Goal: Information Seeking & Learning: Learn about a topic

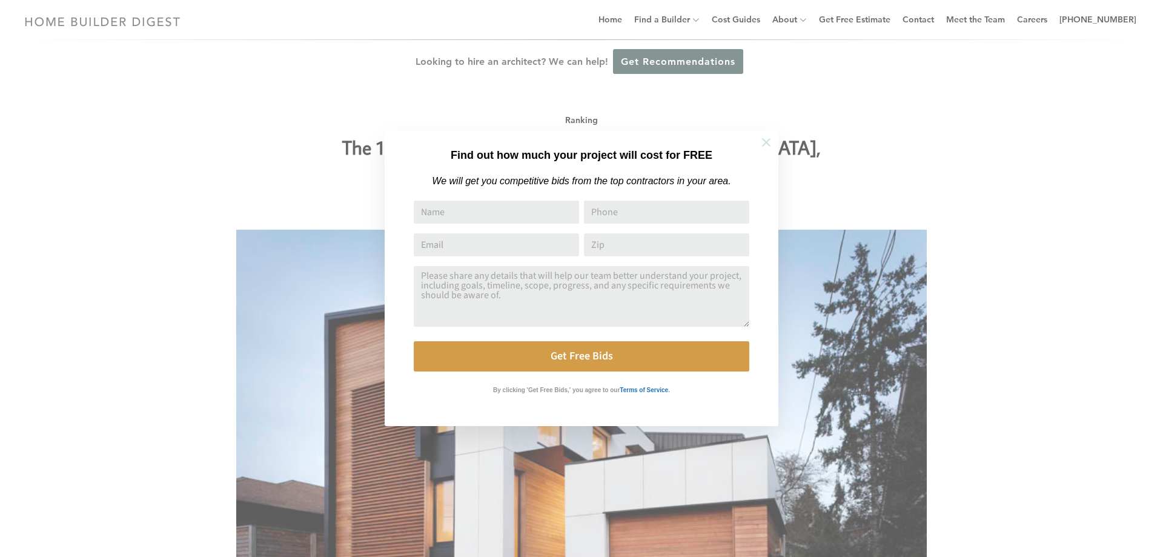
click at [765, 141] on icon at bounding box center [766, 142] width 8 height 8
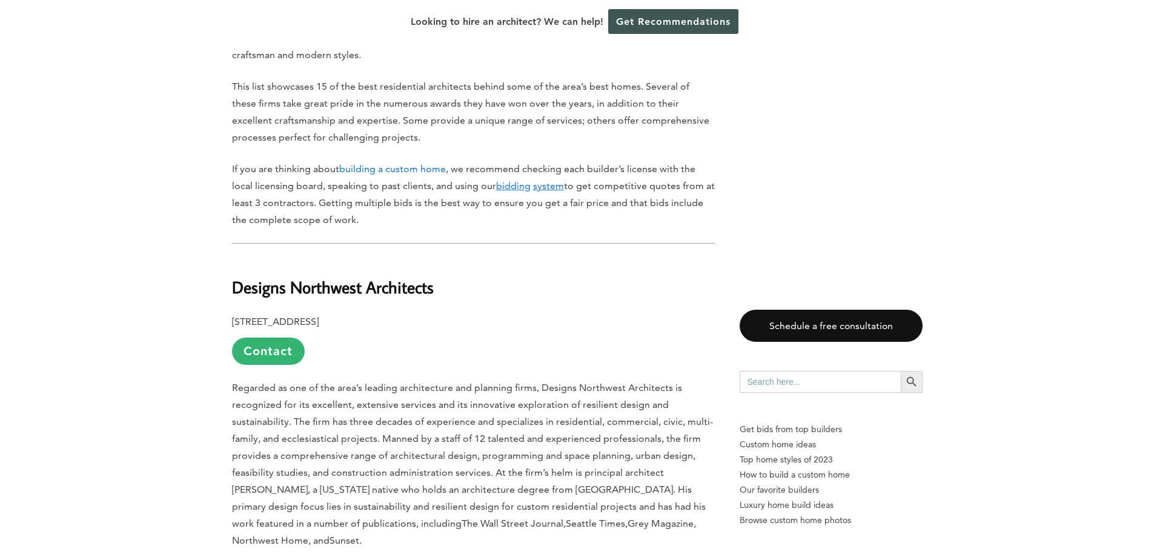
scroll to position [727, 0]
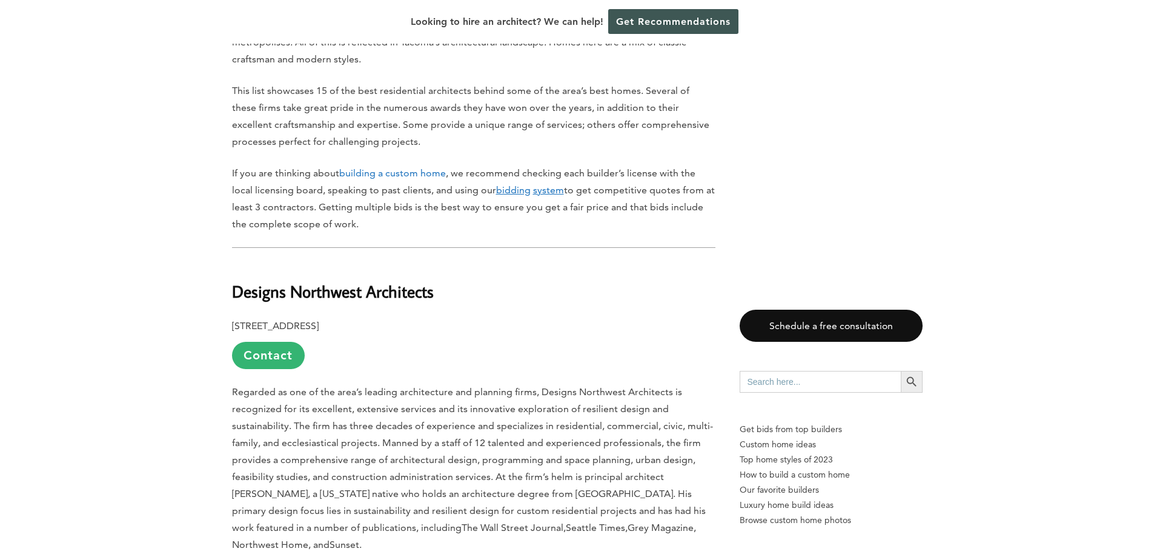
drag, startPoint x: 335, startPoint y: 239, endPoint x: 296, endPoint y: 266, distance: 47.4
click at [335, 280] on b "Designs Northwest Architects" at bounding box center [333, 290] width 202 height 21
click at [245, 342] on link "Contact" at bounding box center [268, 355] width 73 height 27
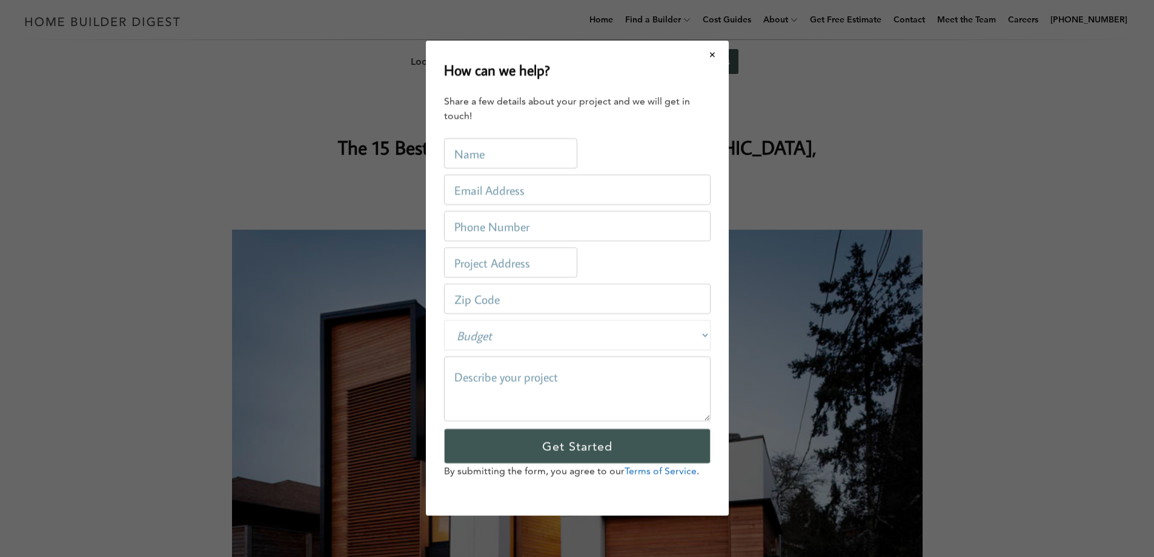
scroll to position [0, 0]
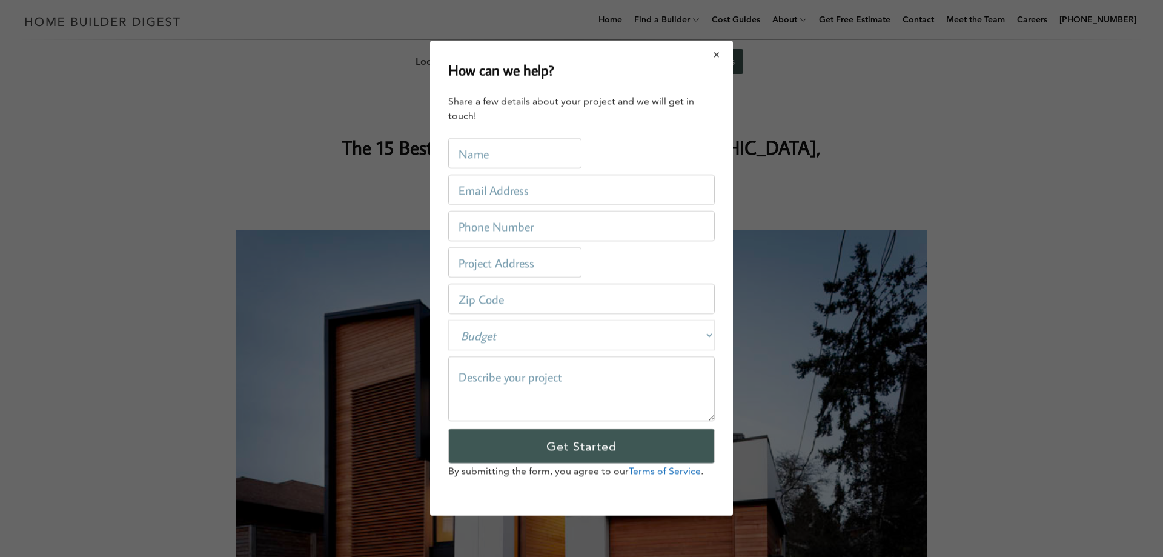
click at [715, 47] on button "Close modal" at bounding box center [717, 54] width 32 height 25
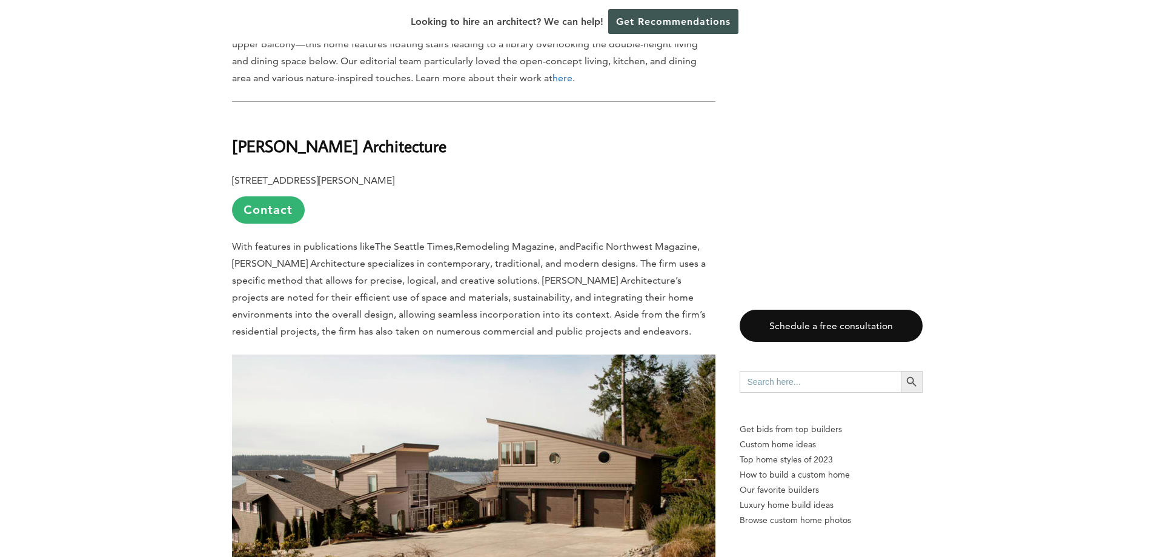
scroll to position [3755, 0]
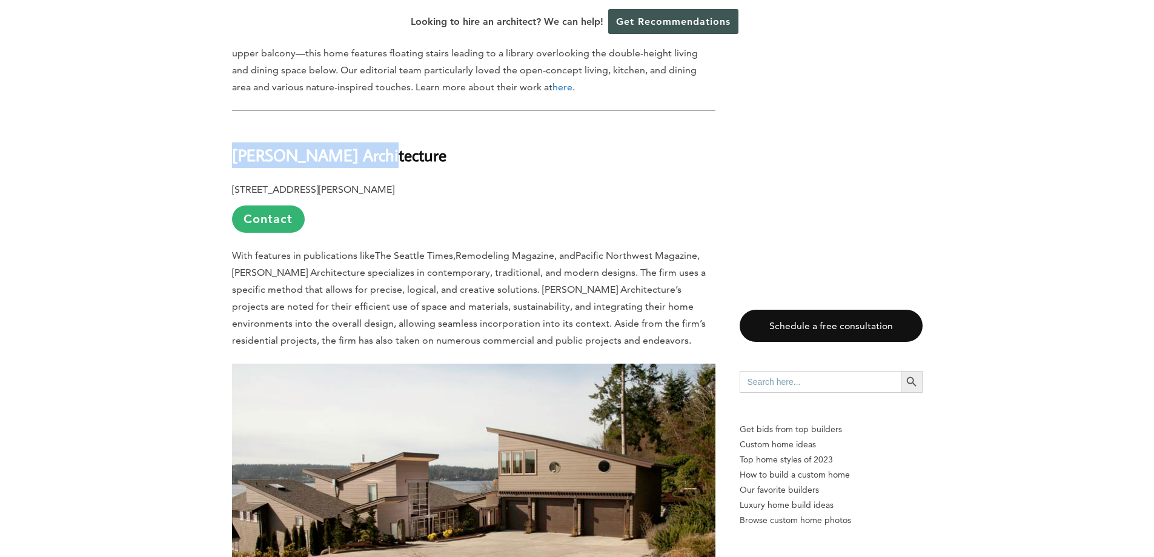
drag, startPoint x: 231, startPoint y: 107, endPoint x: 383, endPoint y: 113, distance: 152.2
copy b "[PERSON_NAME] Architecture"
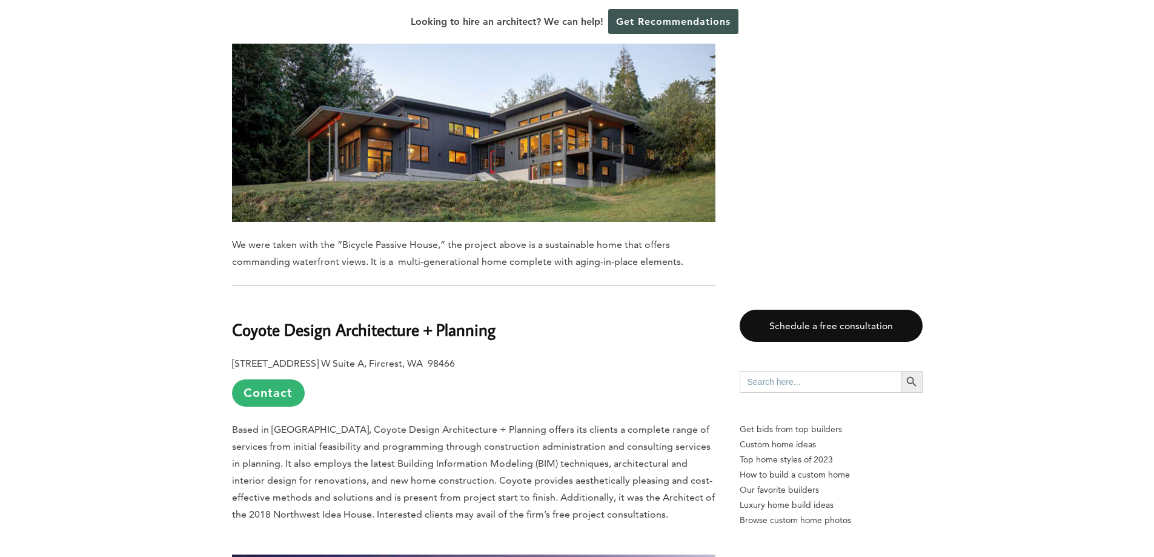
scroll to position [5633, 0]
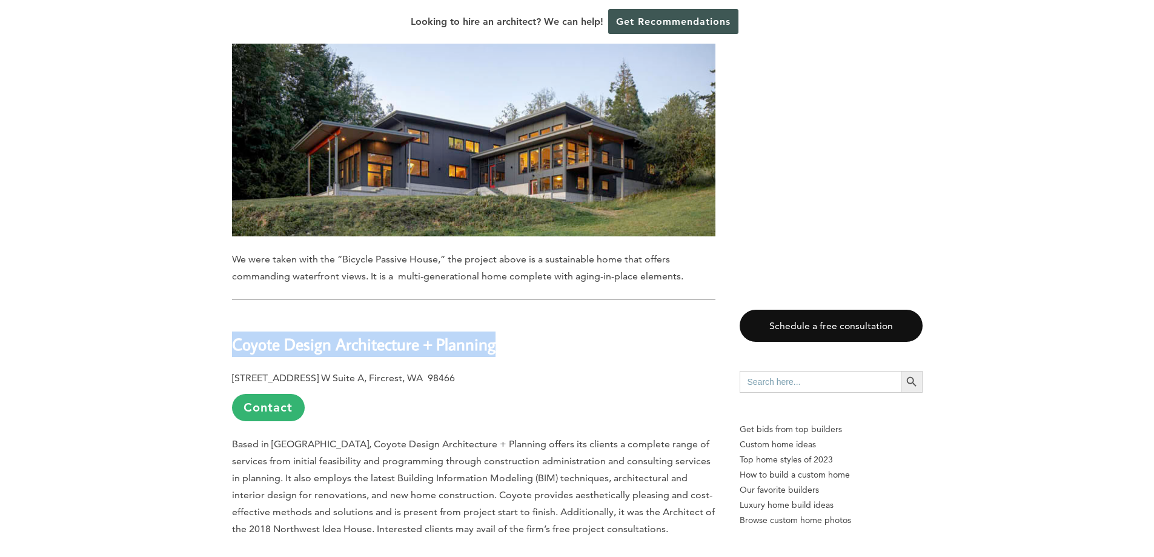
drag, startPoint x: 524, startPoint y: 263, endPoint x: 234, endPoint y: 264, distance: 290.7
click at [234, 314] on h2 "Coyote Design Architecture + Planning" at bounding box center [473, 335] width 483 height 42
copy b "Coyote Design Architecture + Planning"
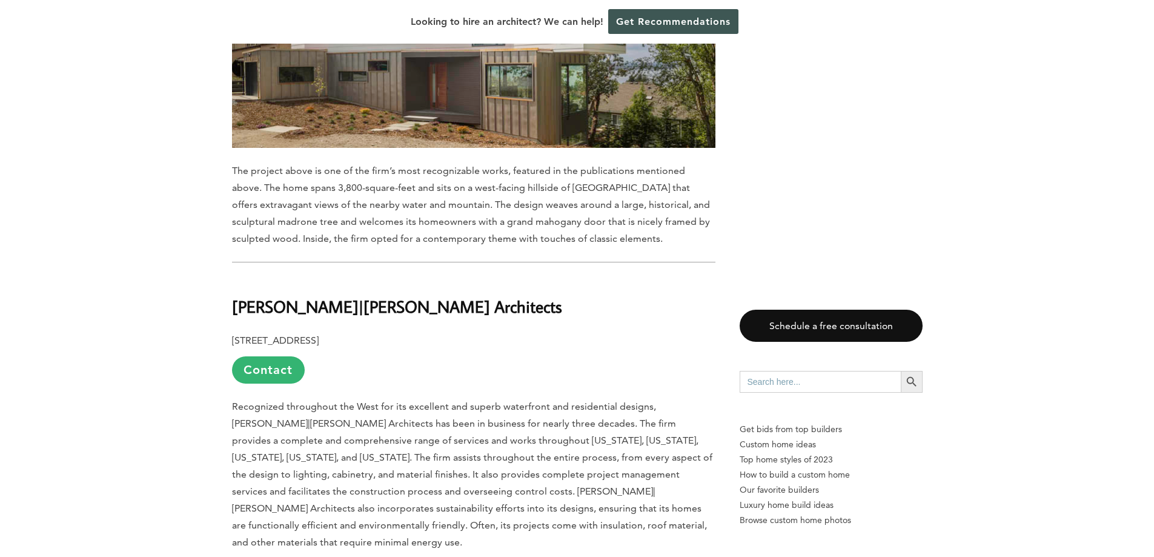
scroll to position [6965, 0]
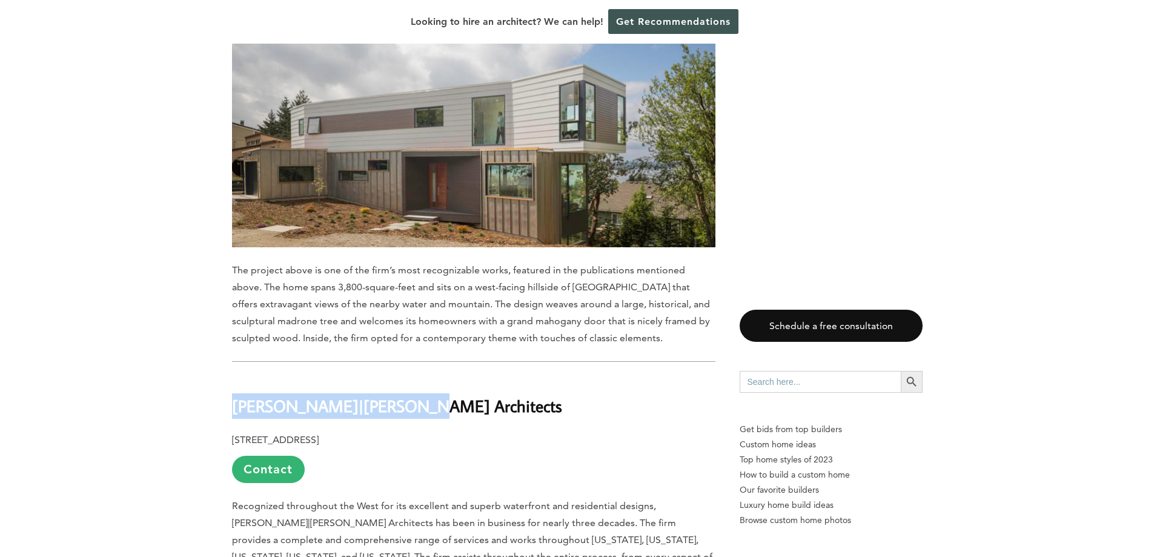
drag, startPoint x: 406, startPoint y: 315, endPoint x: 204, endPoint y: 312, distance: 202.3
copy b "[PERSON_NAME]|[PERSON_NAME] Architects"
